Goal: Navigation & Orientation: Find specific page/section

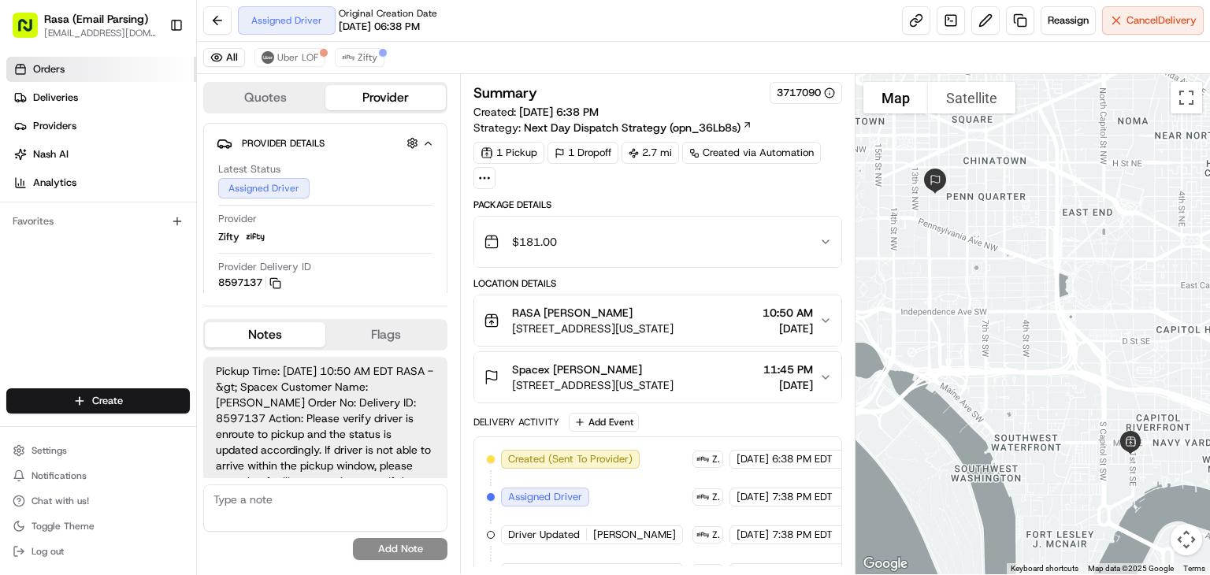
click at [46, 67] on span "Orders" at bounding box center [49, 69] width 32 height 14
